Goal: Transaction & Acquisition: Obtain resource

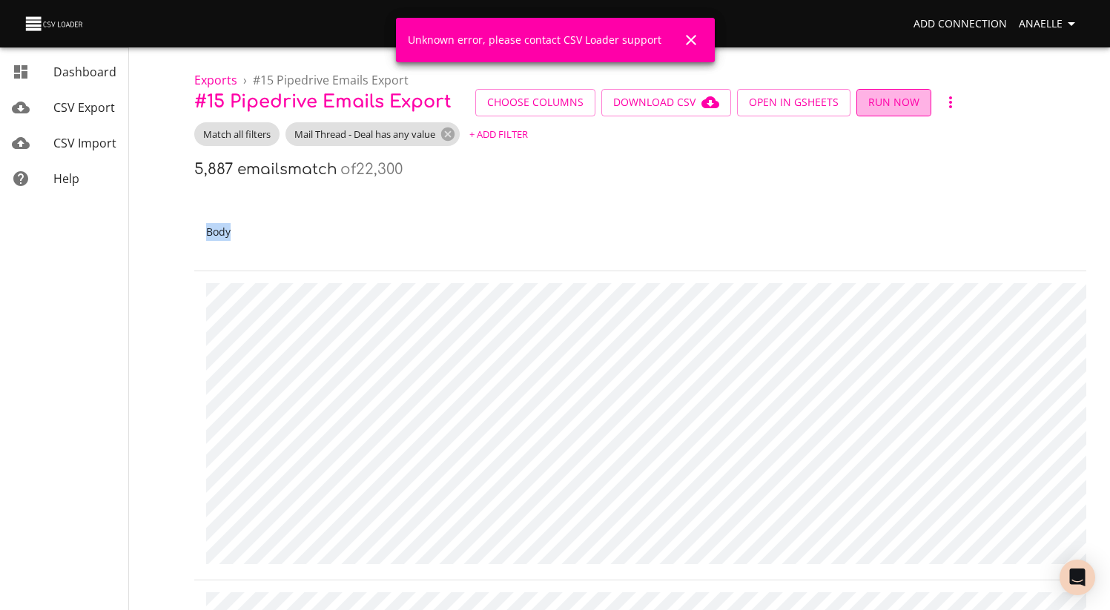
click at [915, 112] on button "Run Now" at bounding box center [894, 102] width 75 height 27
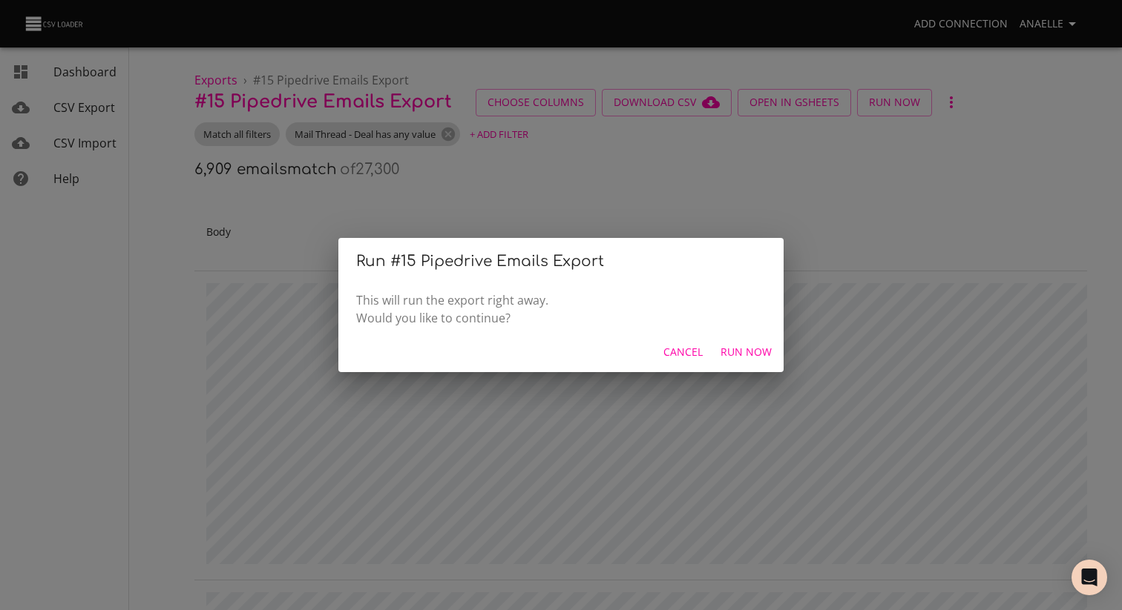
click at [590, 188] on div "Run # 15 Pipedrive Emails Export This will run the export right away. Would you…" at bounding box center [561, 305] width 1122 height 610
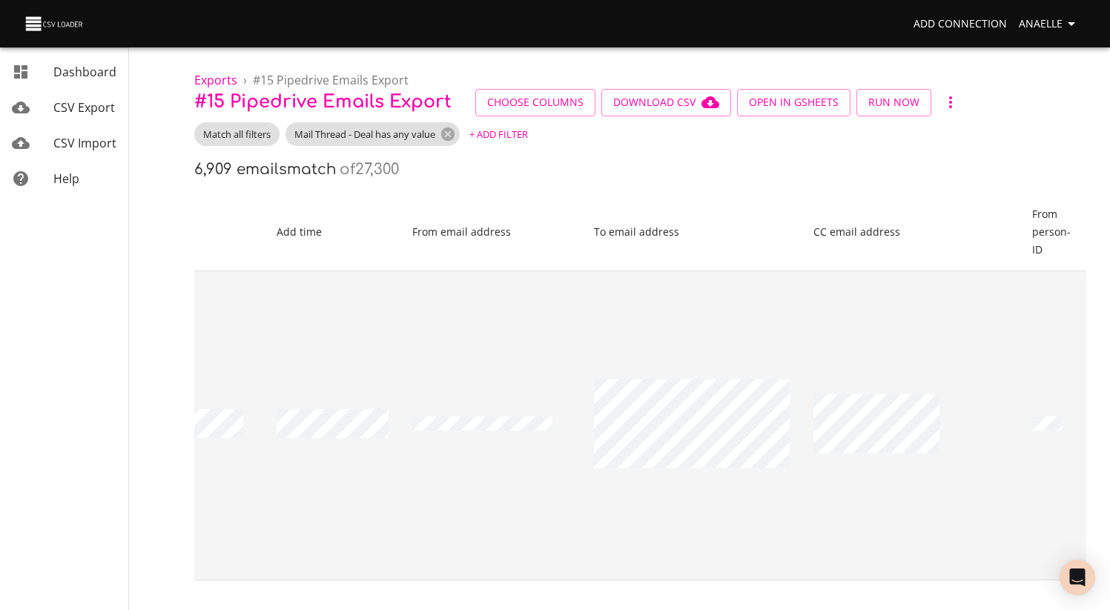
scroll to position [0, 4330]
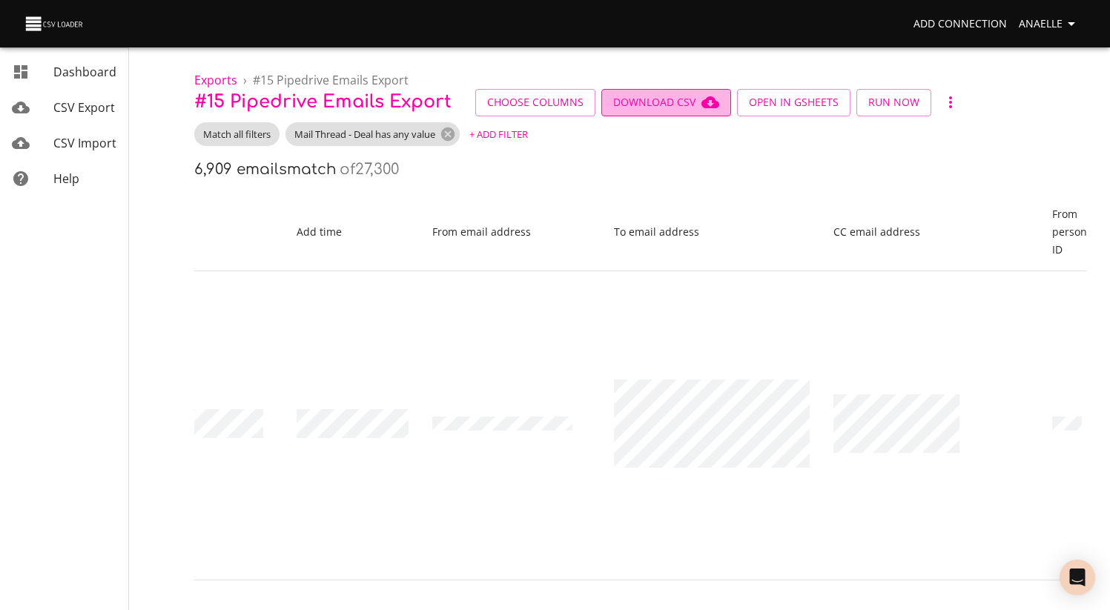
click at [656, 102] on span "Download CSV" at bounding box center [666, 102] width 106 height 19
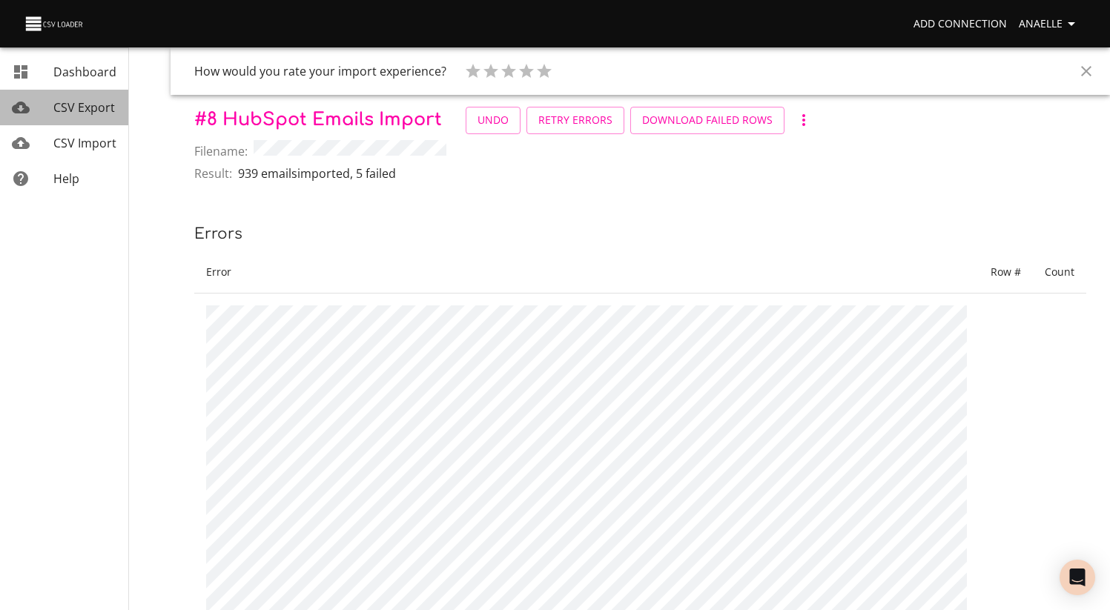
click at [79, 108] on span "CSV Export" at bounding box center [84, 107] width 62 height 16
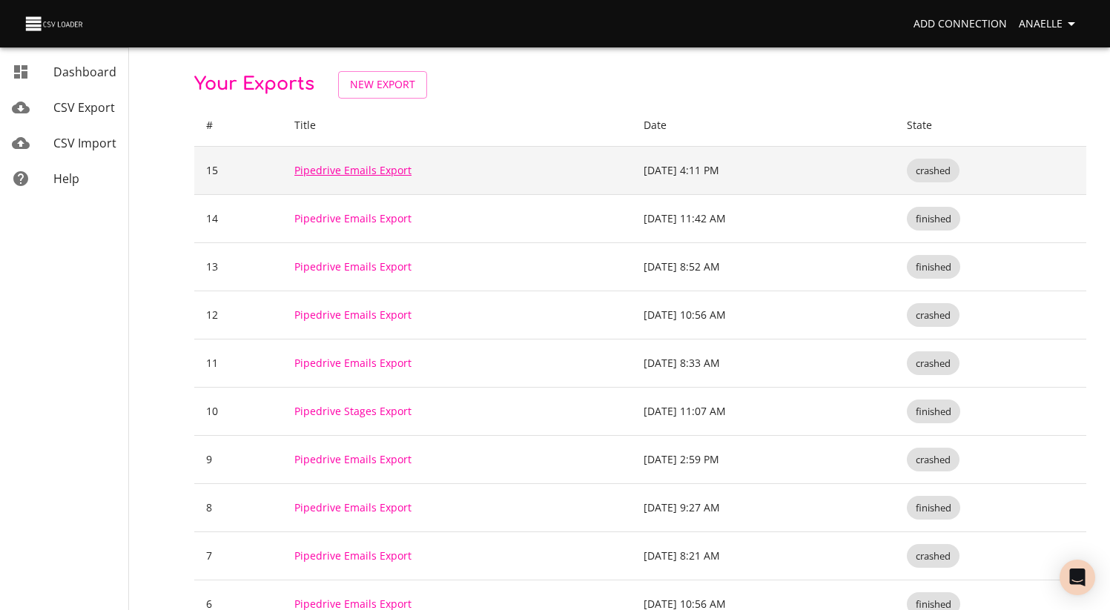
click at [360, 170] on link "Pipedrive Emails Export" at bounding box center [352, 170] width 117 height 14
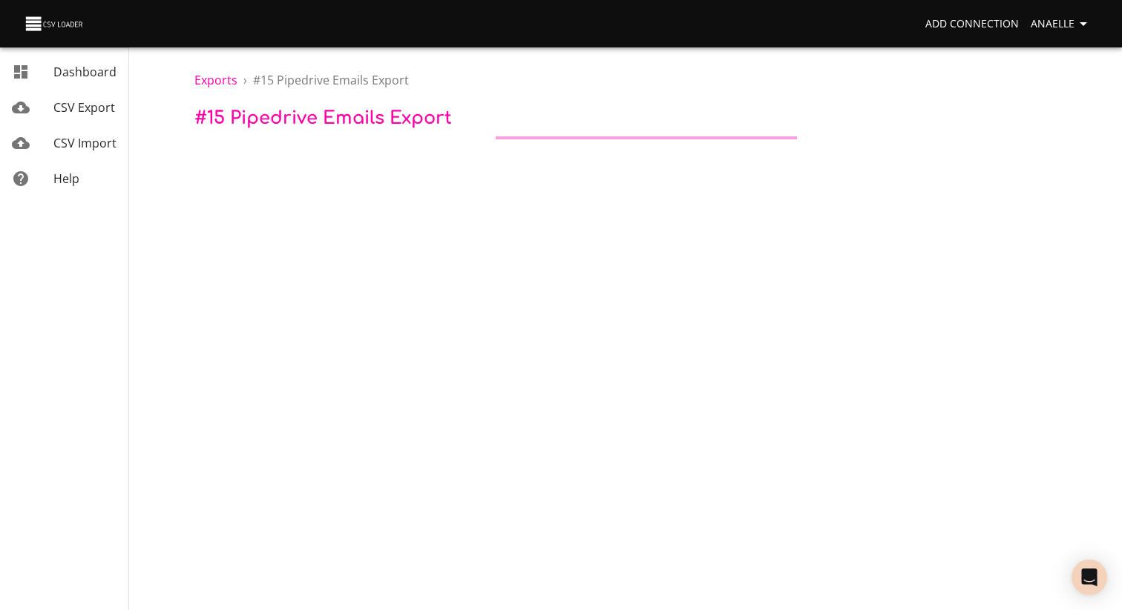
click at [918, 276] on body "Add Connection Anaelle Dashboard CSV Export CSV Import Help Exports › # 15 Pipe…" at bounding box center [561, 305] width 1122 height 610
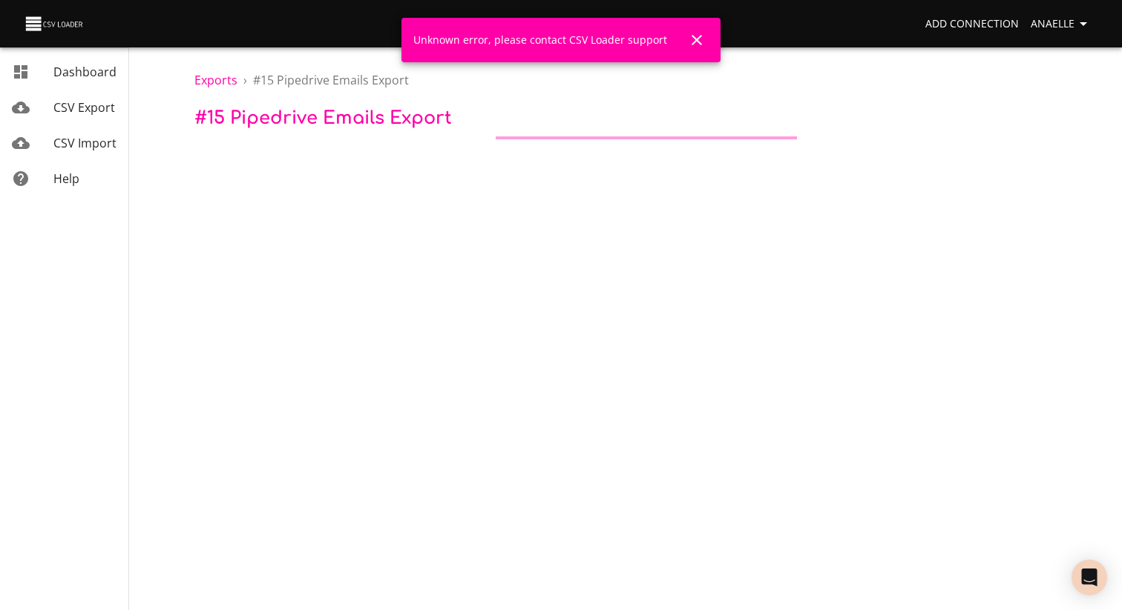
click at [694, 41] on icon "Close" at bounding box center [696, 40] width 10 height 10
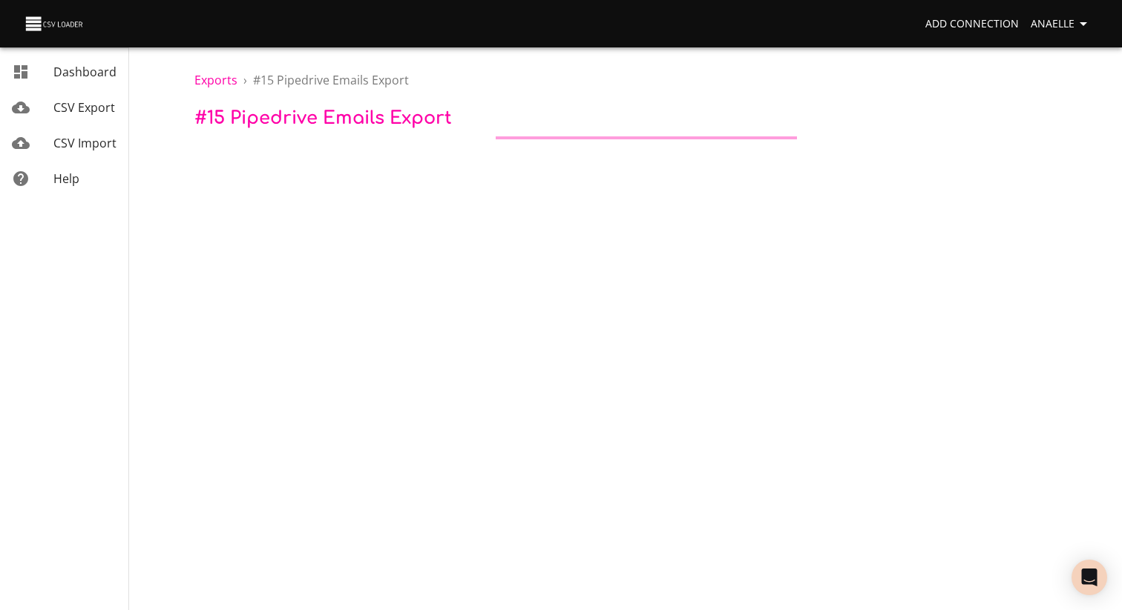
click at [96, 112] on span "CSV Export" at bounding box center [84, 107] width 62 height 16
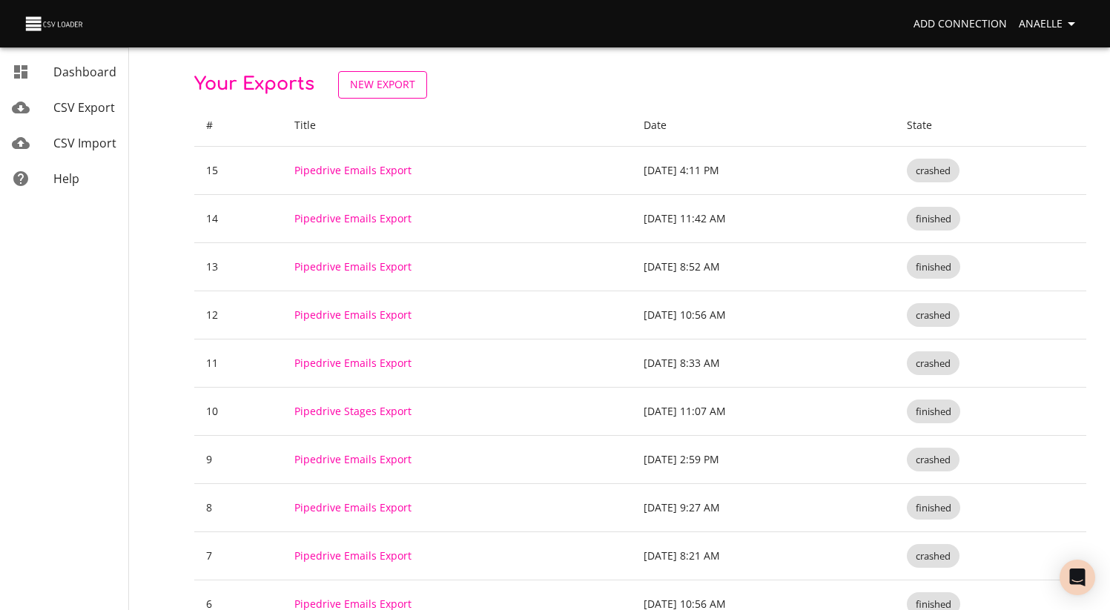
click at [375, 80] on span "New Export" at bounding box center [382, 85] width 65 height 19
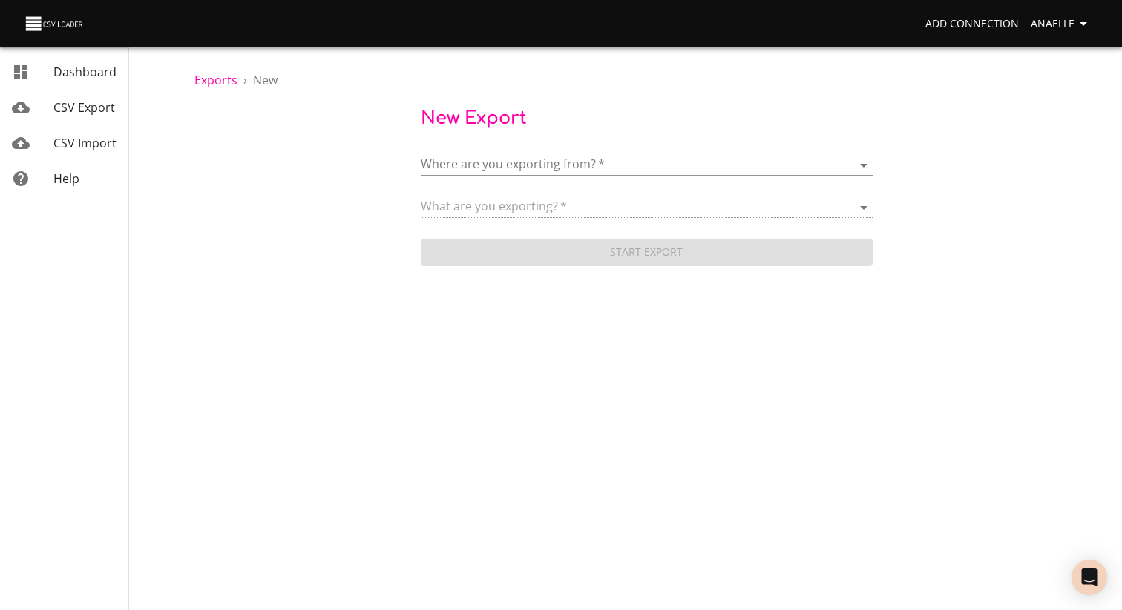
click at [589, 151] on div "Where are you exporting from?   * ​" at bounding box center [647, 158] width 452 height 33
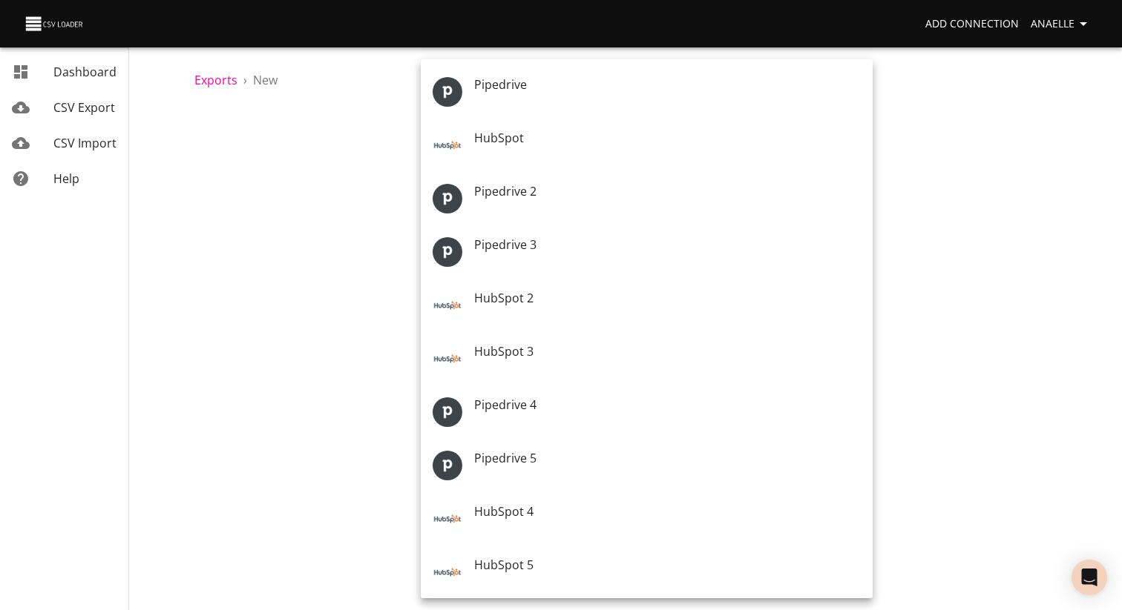
click at [579, 158] on body "Add Connection Anaelle Dashboard CSV Export CSV Import Help Exports › New New E…" at bounding box center [561, 305] width 1122 height 610
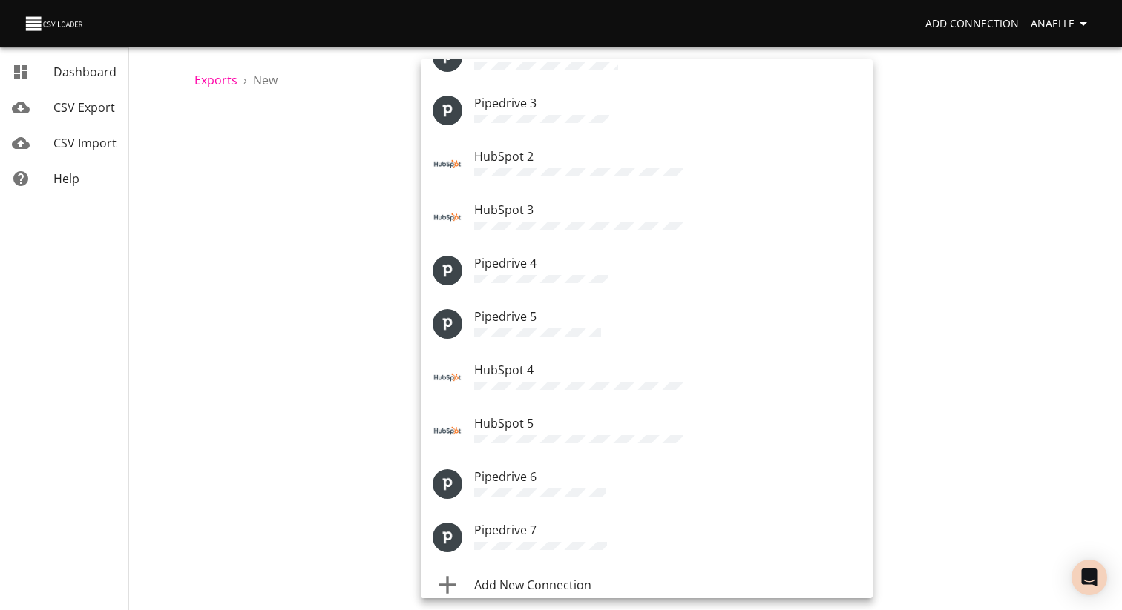
scroll to position [155, 0]
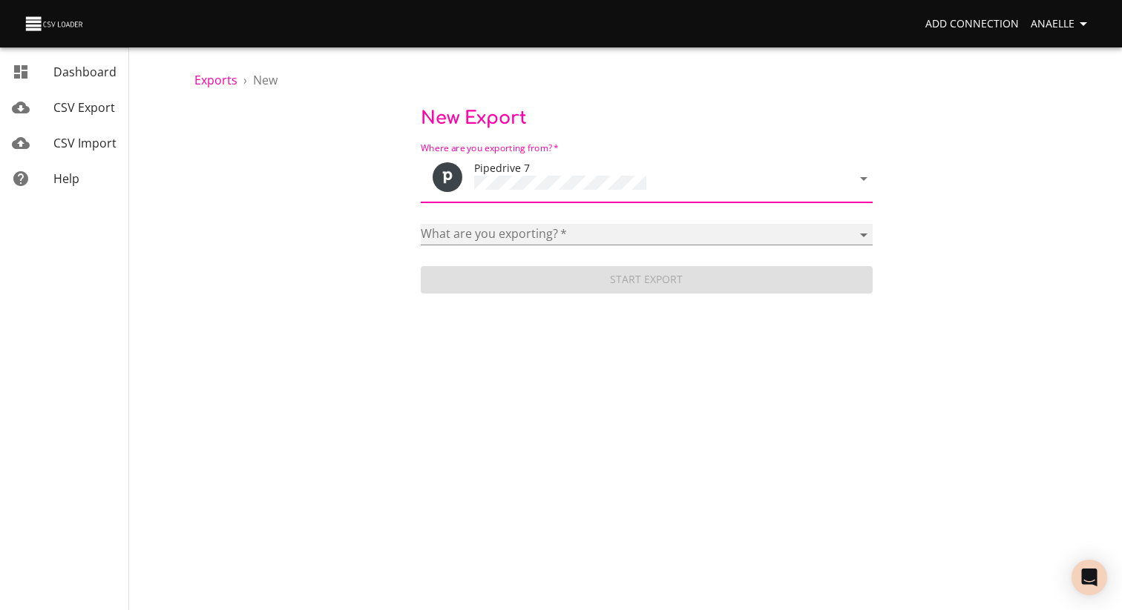
click at [531, 229] on select "Activities Activity Types Deal Products Deals Email Threads Emails Notes Organi…" at bounding box center [647, 235] width 452 height 22
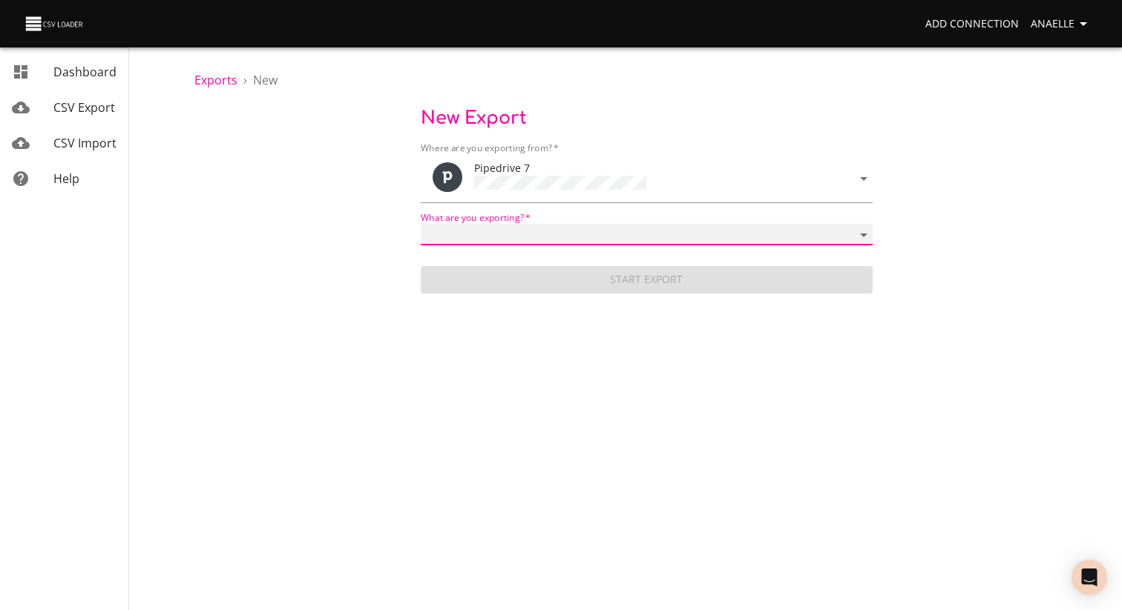
select select "mail_messages"
click at [421, 224] on select "Activities Activity Types Deal Products Deals Email Threads Emails Notes Organi…" at bounding box center [647, 235] width 452 height 22
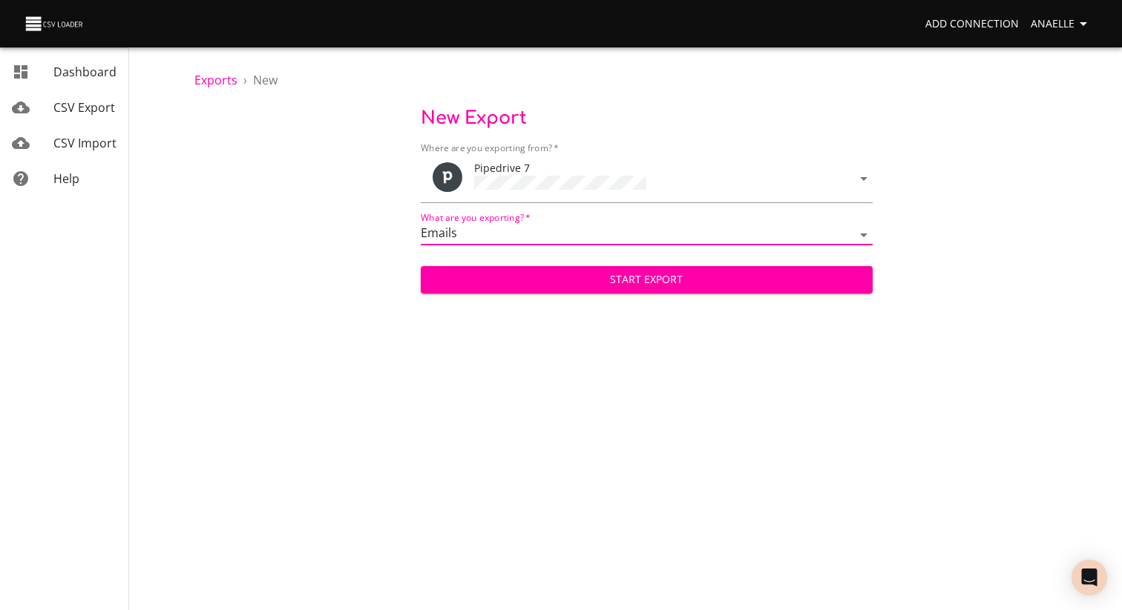
click at [568, 285] on span "Start Export" at bounding box center [646, 280] width 428 height 19
